Goal: Answer question/provide support: Answer question/provide support

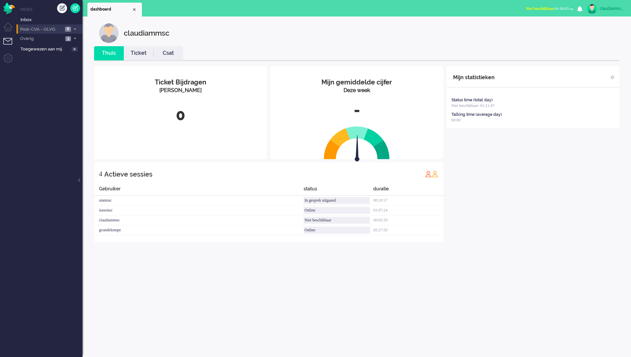
click at [42, 29] on span "Post-CVA - OLVG" at bounding box center [41, 29] width 44 height 6
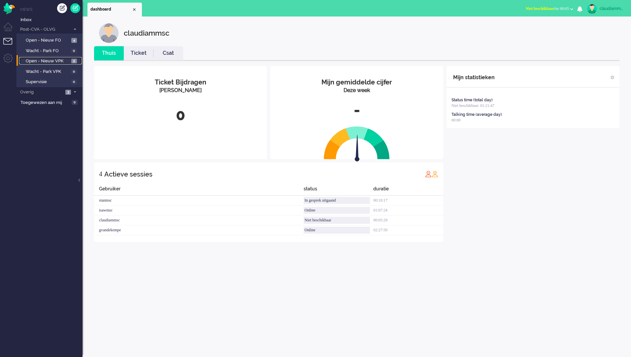
click at [41, 62] on span "Open - Nieuw VPK" at bounding box center [48, 61] width 44 height 6
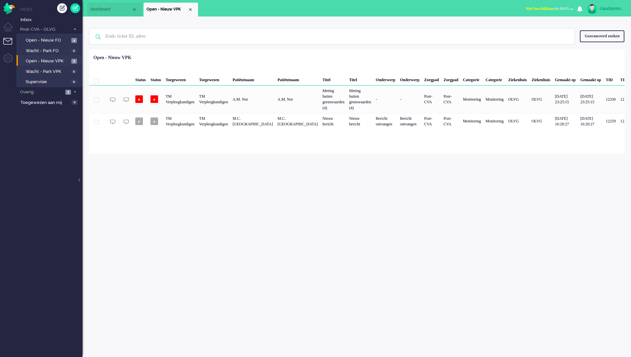
click at [302, 186] on div "claudiammsc Thuis Ticket Csat Mijn gemiddelde cijfer Deze week - Ticket Bijdrag…" at bounding box center [357, 187] width 549 height 341
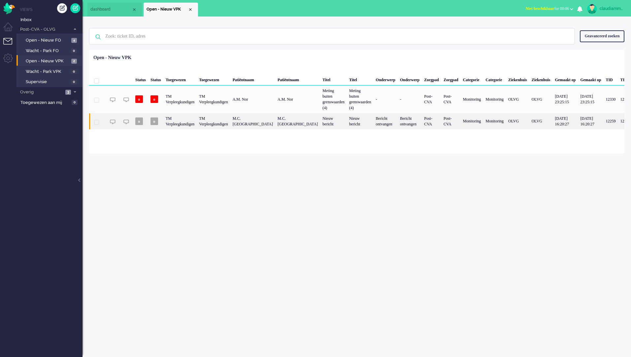
click at [331, 116] on div "Nieuw bericht" at bounding box center [333, 121] width 27 height 16
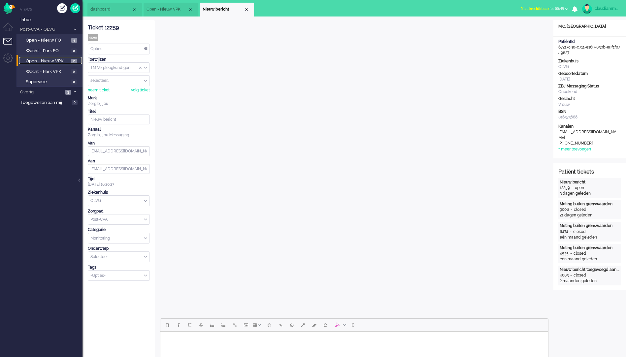
click at [54, 61] on span "Open - Nieuw VPK" at bounding box center [48, 61] width 44 height 6
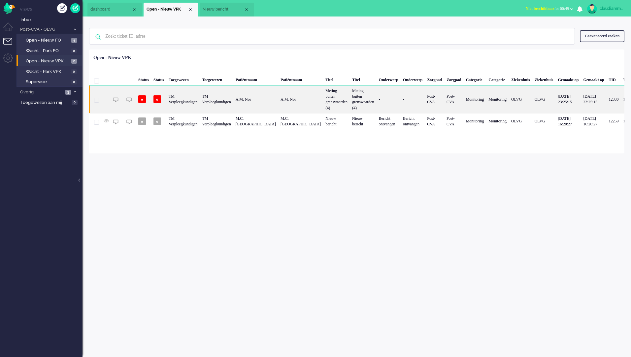
click at [233, 95] on div "TM Verpleegkundigen" at bounding box center [216, 100] width 33 height 28
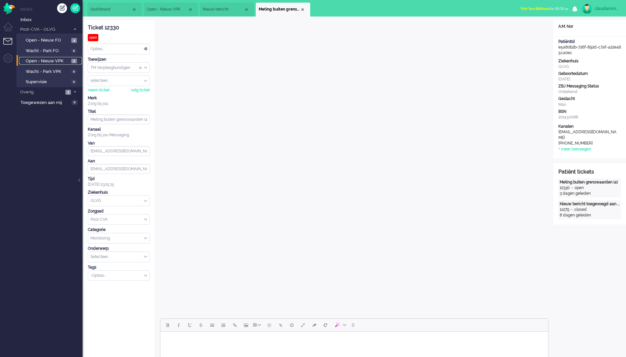
click at [42, 58] on span "Open - Nieuw VPK" at bounding box center [48, 61] width 44 height 6
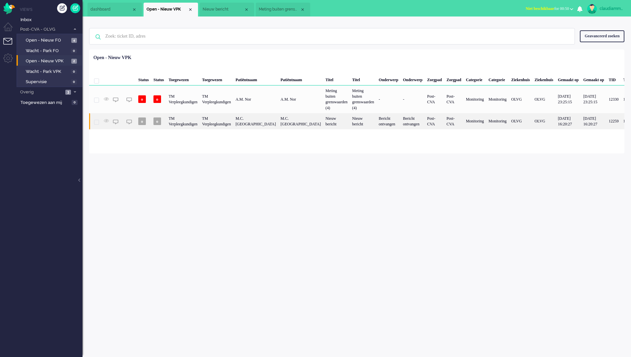
click at [300, 120] on div "M.C. [GEOGRAPHIC_DATA]" at bounding box center [300, 121] width 45 height 16
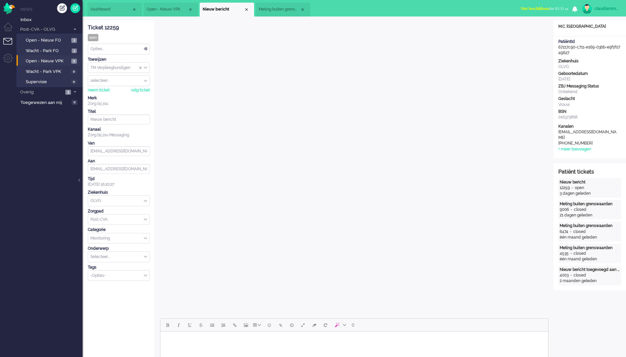
click at [147, 48] on div "Opties..." at bounding box center [118, 49] width 61 height 10
click at [109, 94] on li "Opgelost" at bounding box center [118, 96] width 61 height 10
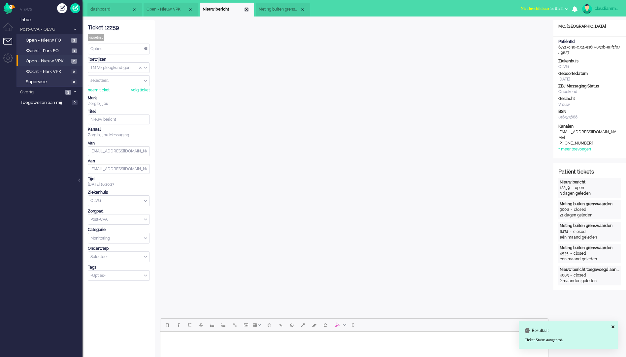
click at [246, 9] on div "Close tab" at bounding box center [246, 9] width 5 height 5
